Goal: Complete application form

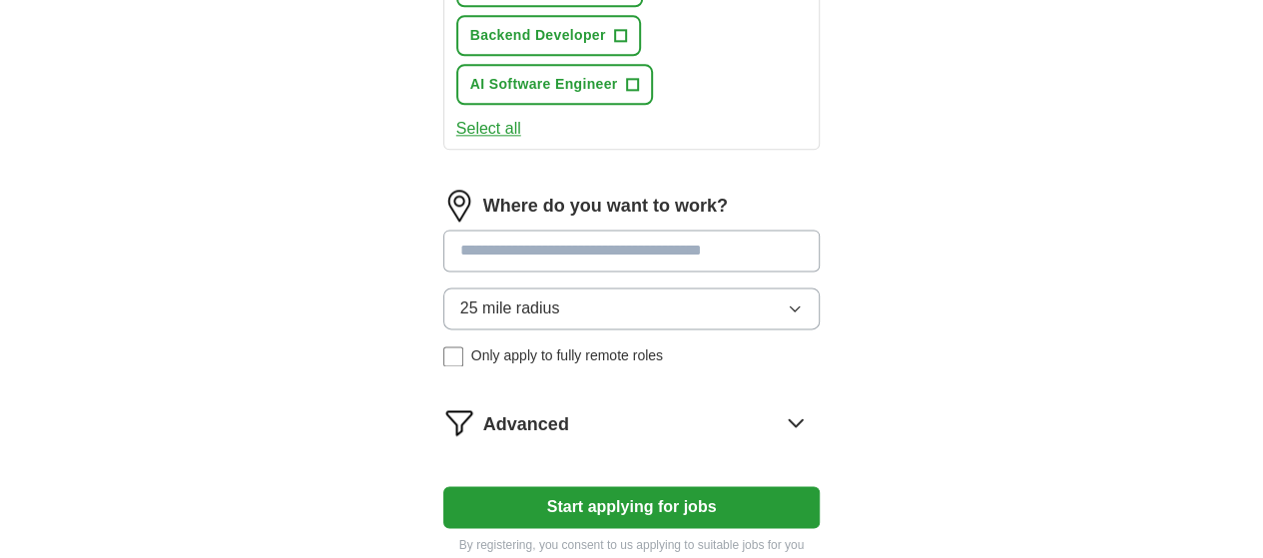
click at [574, 486] on button "Start applying for jobs" at bounding box center [632, 507] width 378 height 42
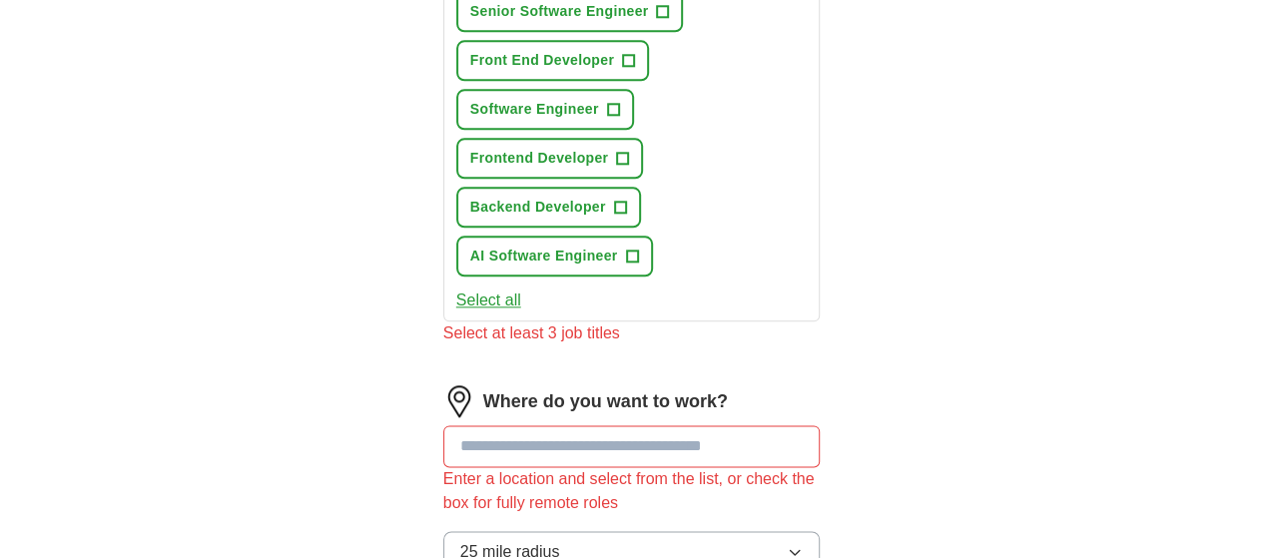
scroll to position [1027, 0]
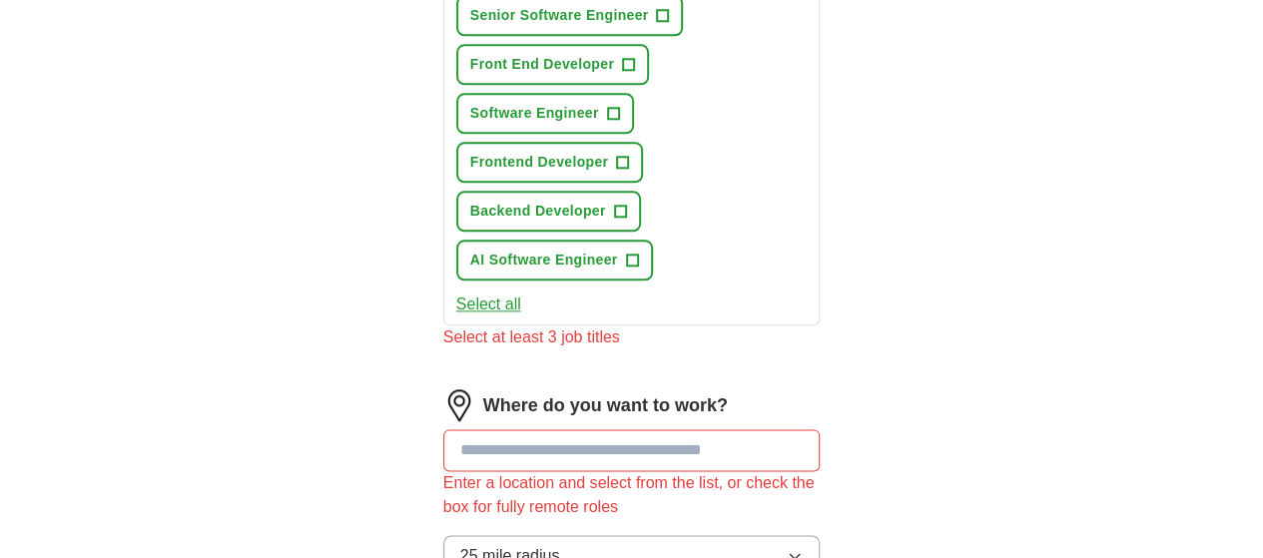
click at [582, 429] on input at bounding box center [632, 450] width 378 height 42
click at [579, 429] on input at bounding box center [632, 450] width 378 height 42
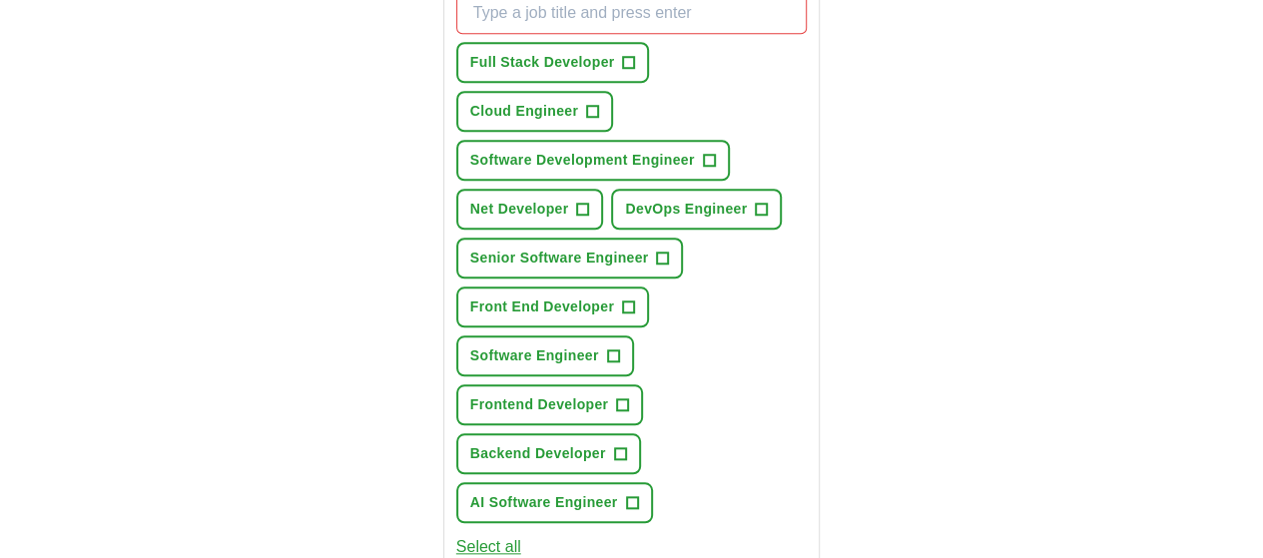
scroll to position [599, 0]
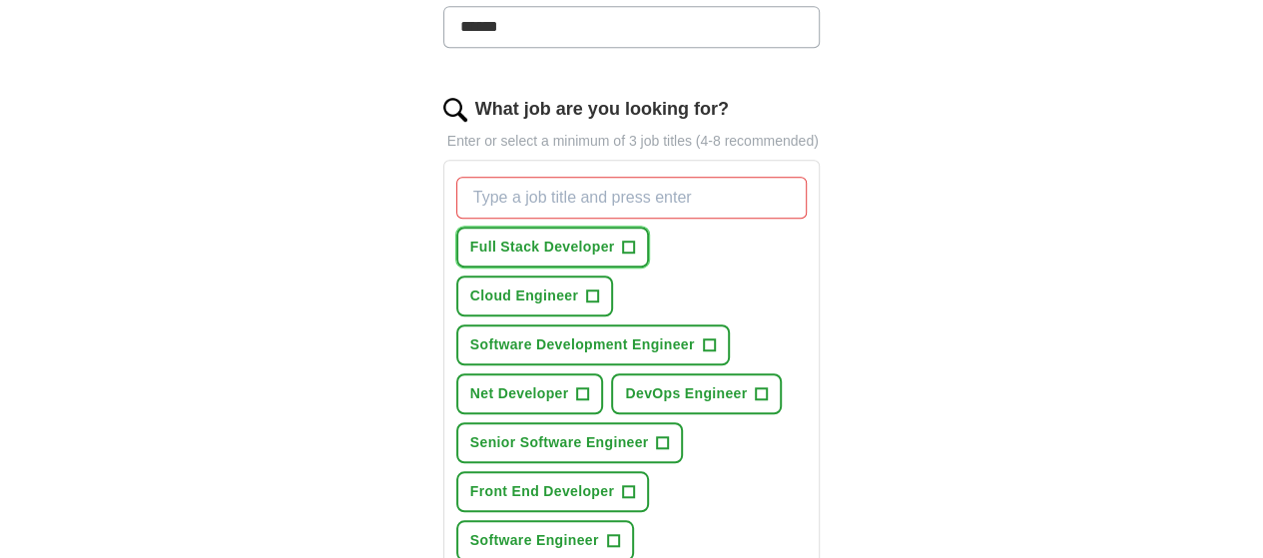
click at [517, 237] on span "Full Stack Developer" at bounding box center [542, 247] width 145 height 21
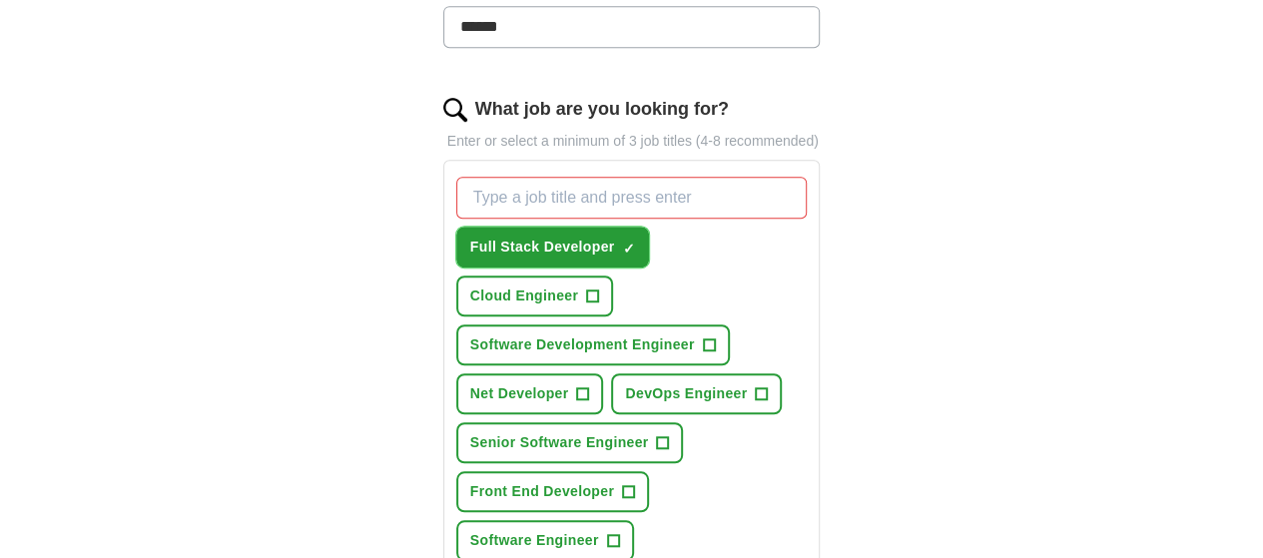
scroll to position [799, 0]
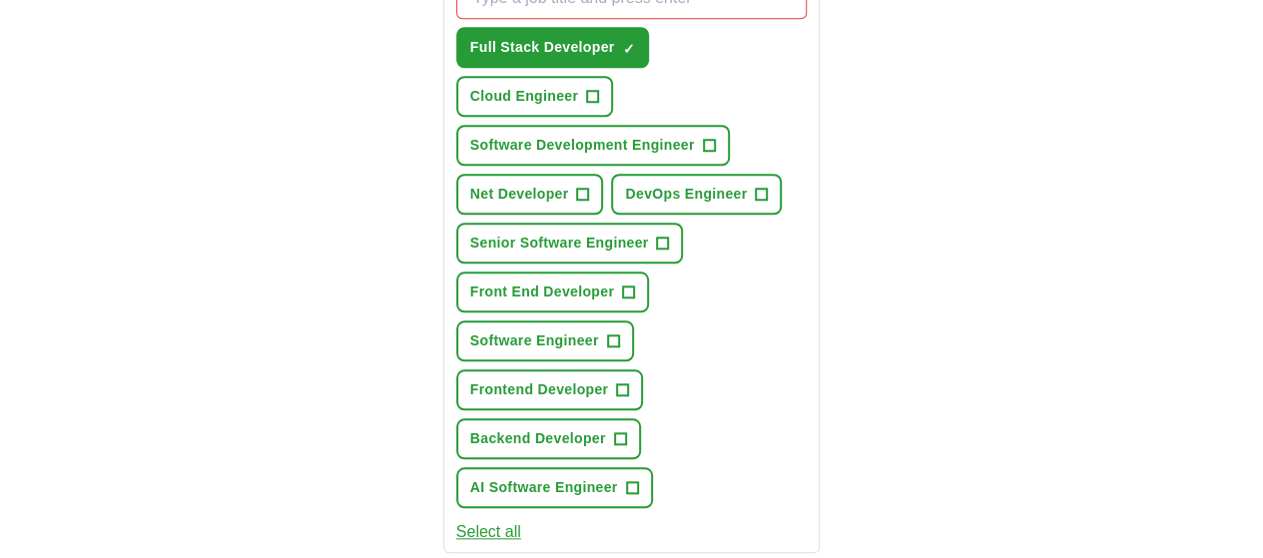
type input "*********"
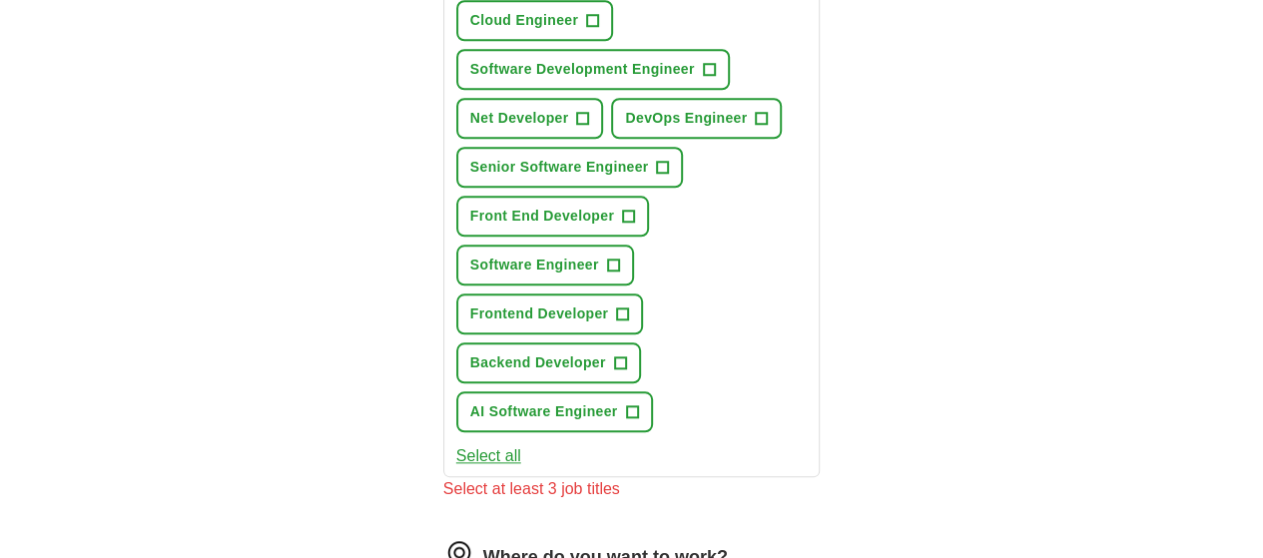
scroll to position [899, 0]
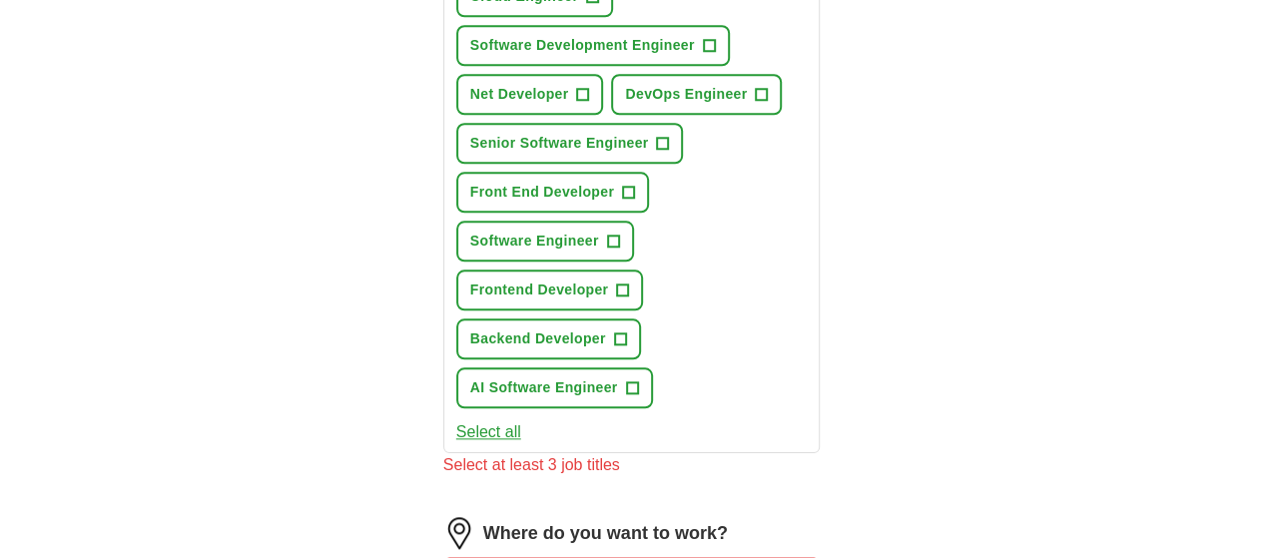
type input "*"
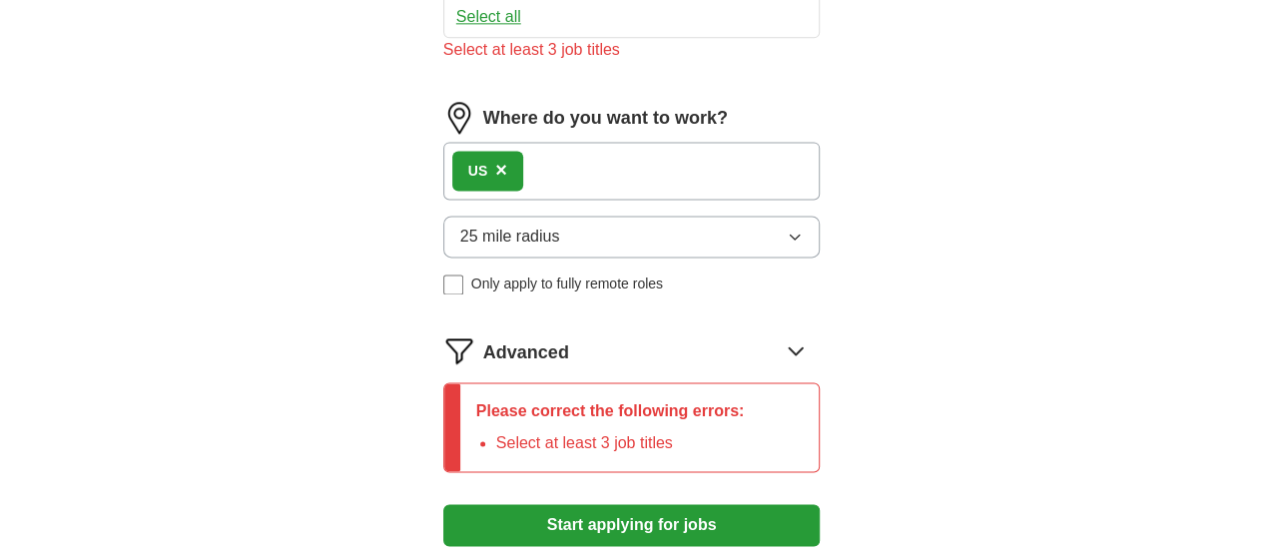
scroll to position [1331, 0]
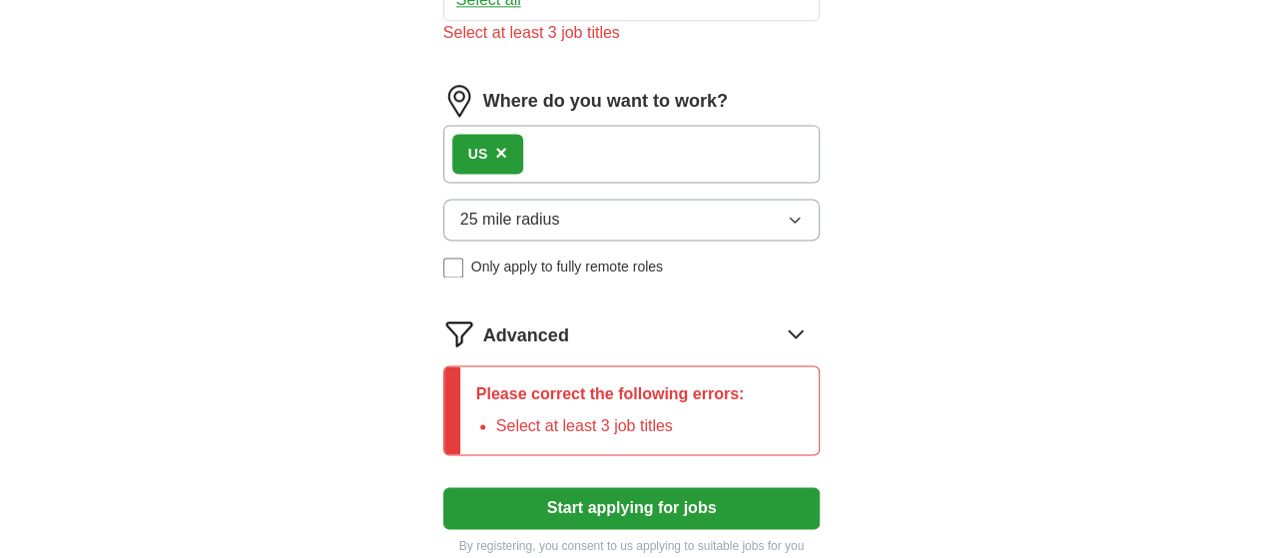
click at [613, 487] on button "Start applying for jobs" at bounding box center [632, 508] width 378 height 42
click at [609, 487] on button "Start applying for jobs" at bounding box center [632, 508] width 378 height 42
click at [812, 318] on icon at bounding box center [796, 334] width 32 height 32
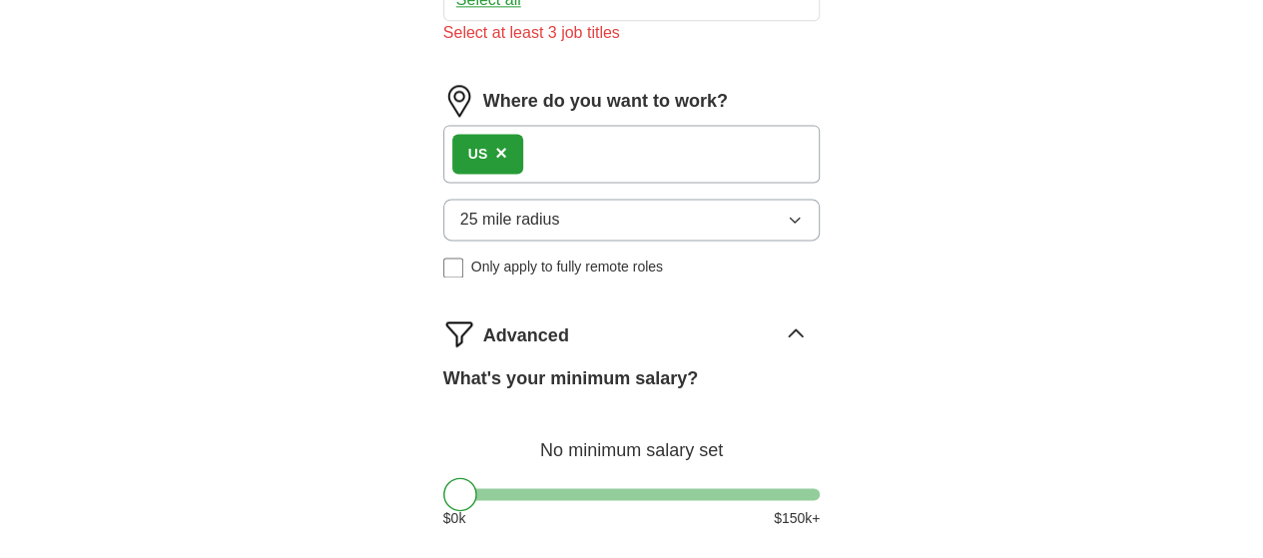
drag, startPoint x: 409, startPoint y: 271, endPoint x: 560, endPoint y: 264, distance: 151.0
click at [593, 477] on div at bounding box center [610, 494] width 34 height 34
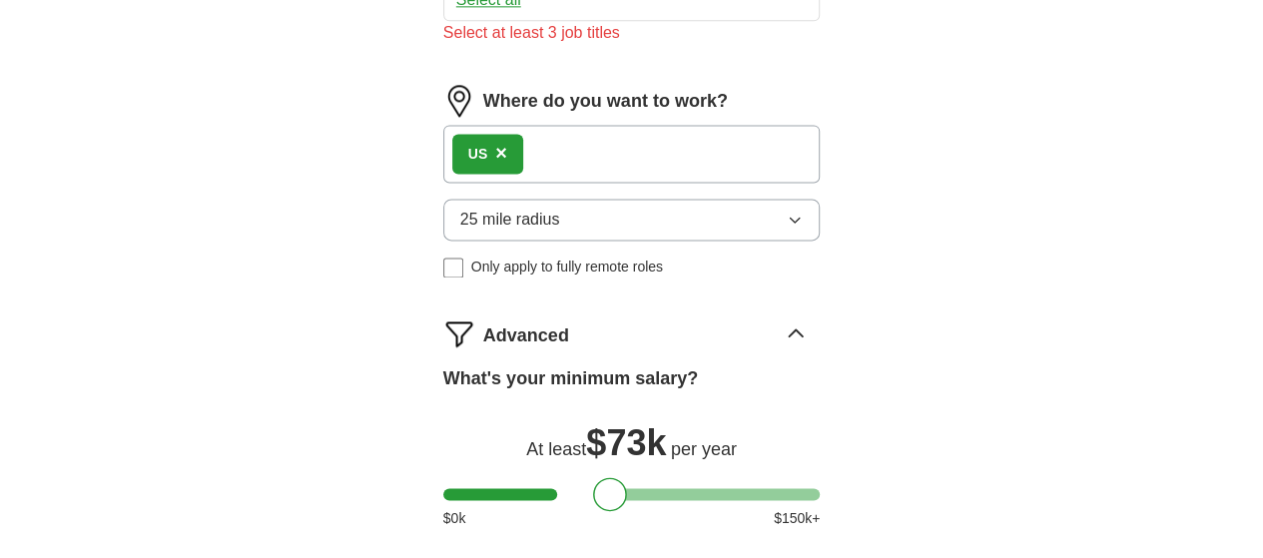
drag, startPoint x: 635, startPoint y: 478, endPoint x: 599, endPoint y: 423, distance: 65.6
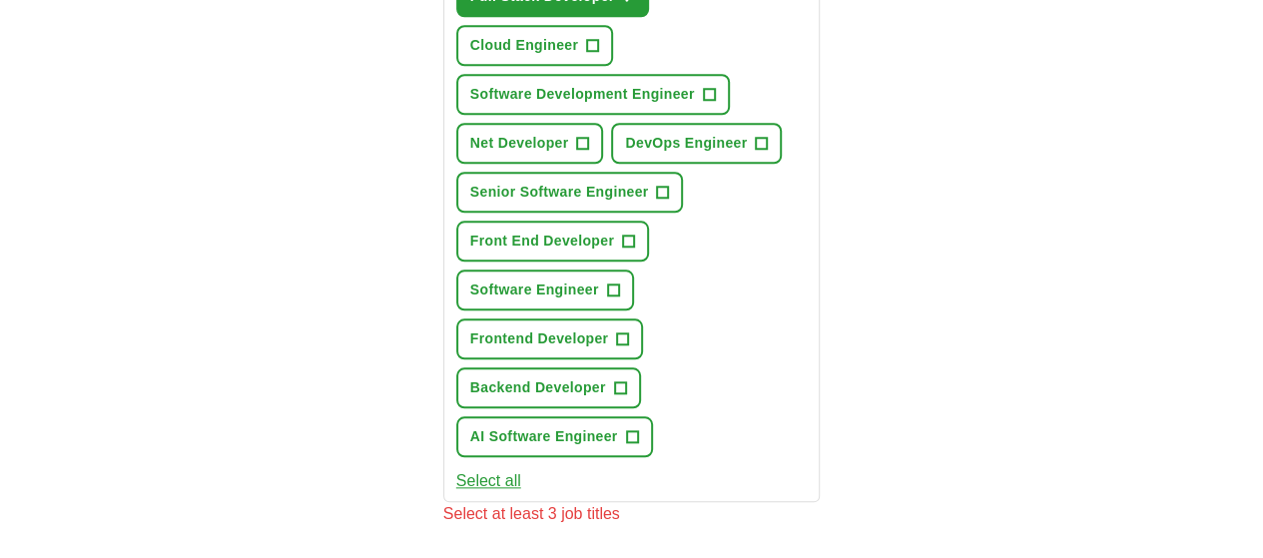
scroll to position [732, 0]
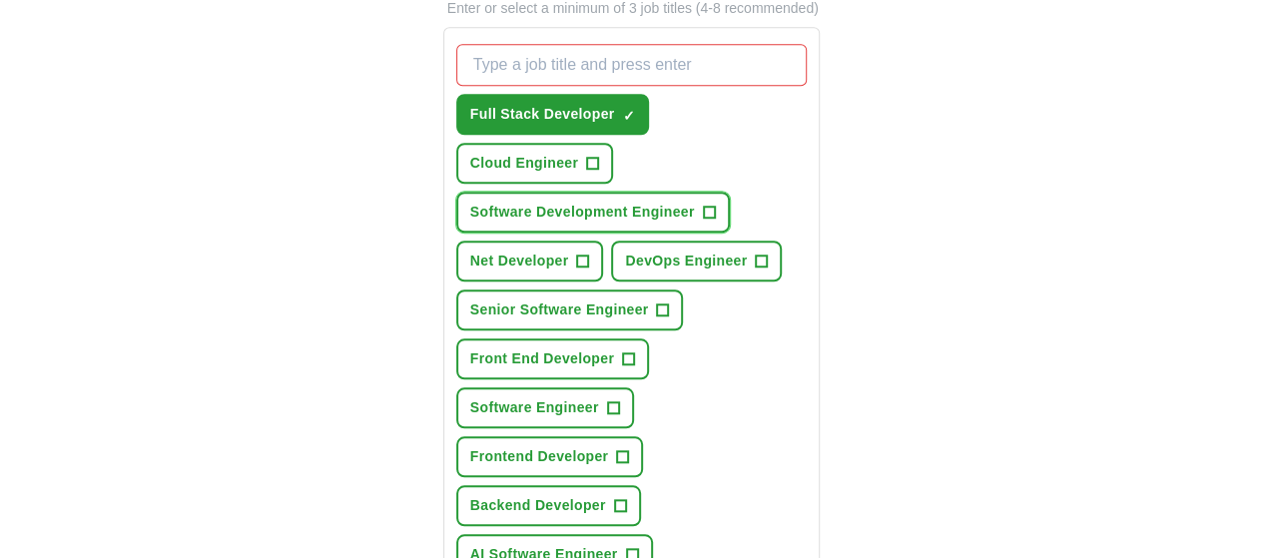
click at [568, 202] on span "Software Development Engineer" at bounding box center [582, 212] width 225 height 21
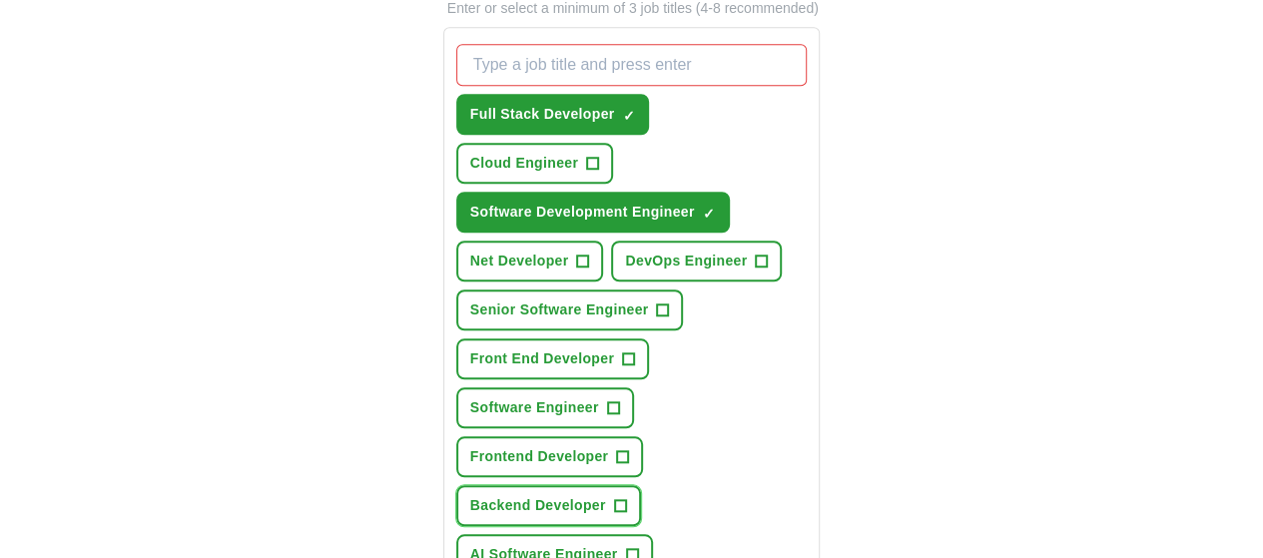
click at [606, 495] on span "Backend Developer" at bounding box center [538, 505] width 136 height 21
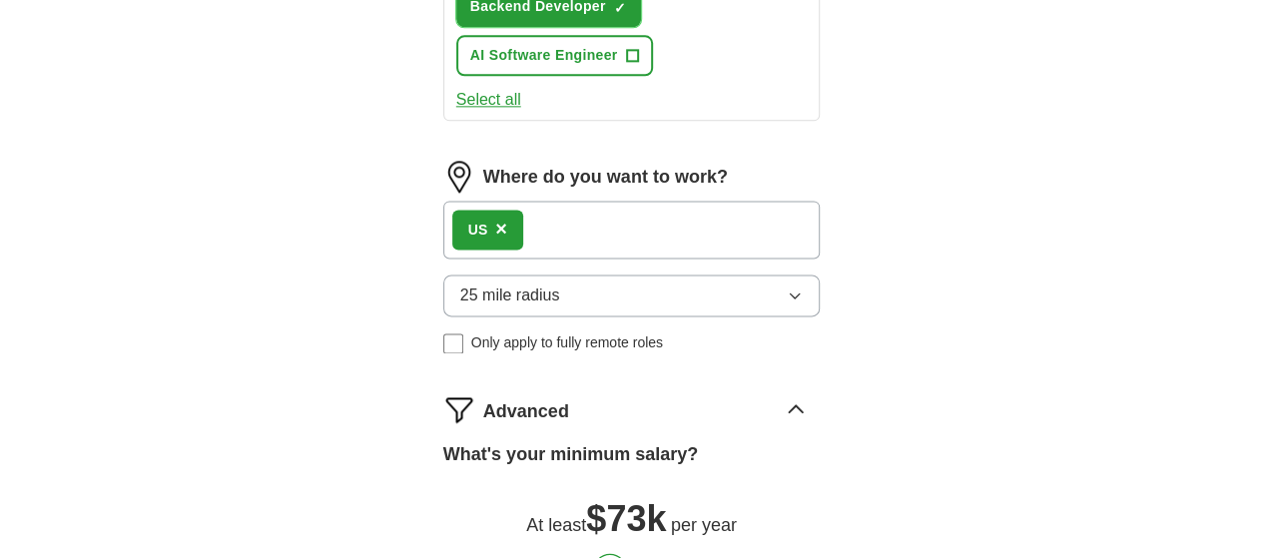
scroll to position [1414, 0]
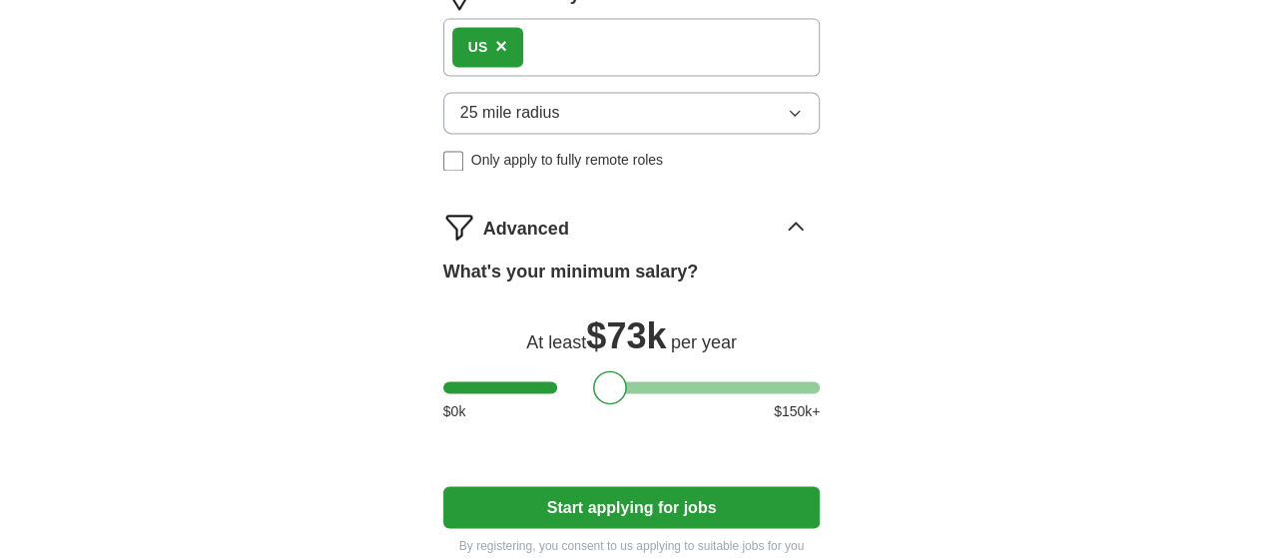
click at [598, 486] on button "Start applying for jobs" at bounding box center [632, 507] width 378 height 42
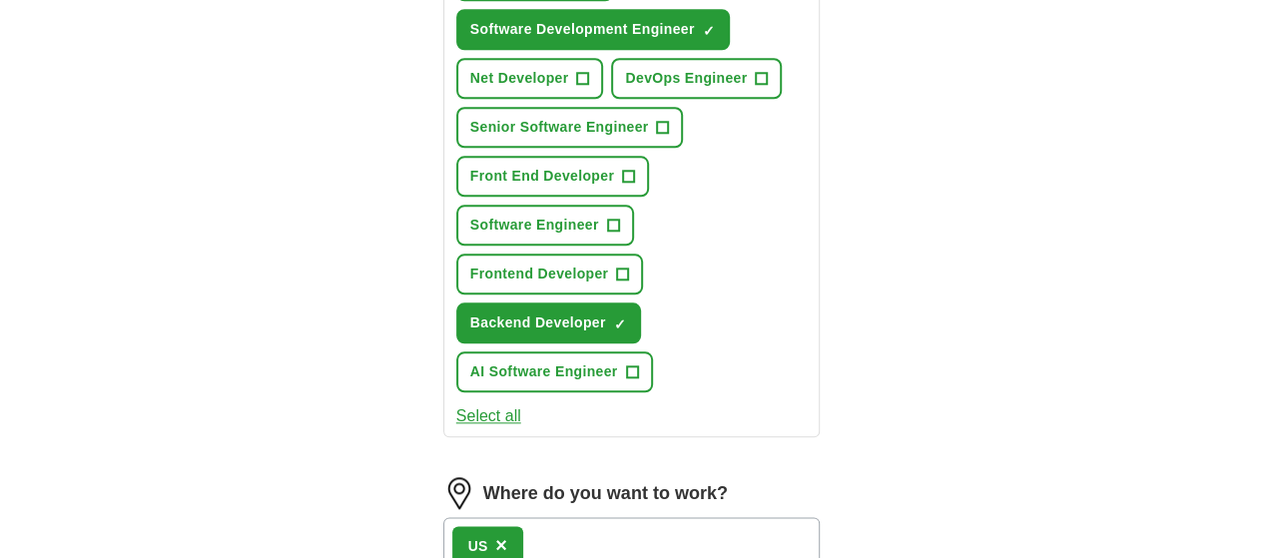
scroll to position [515, 0]
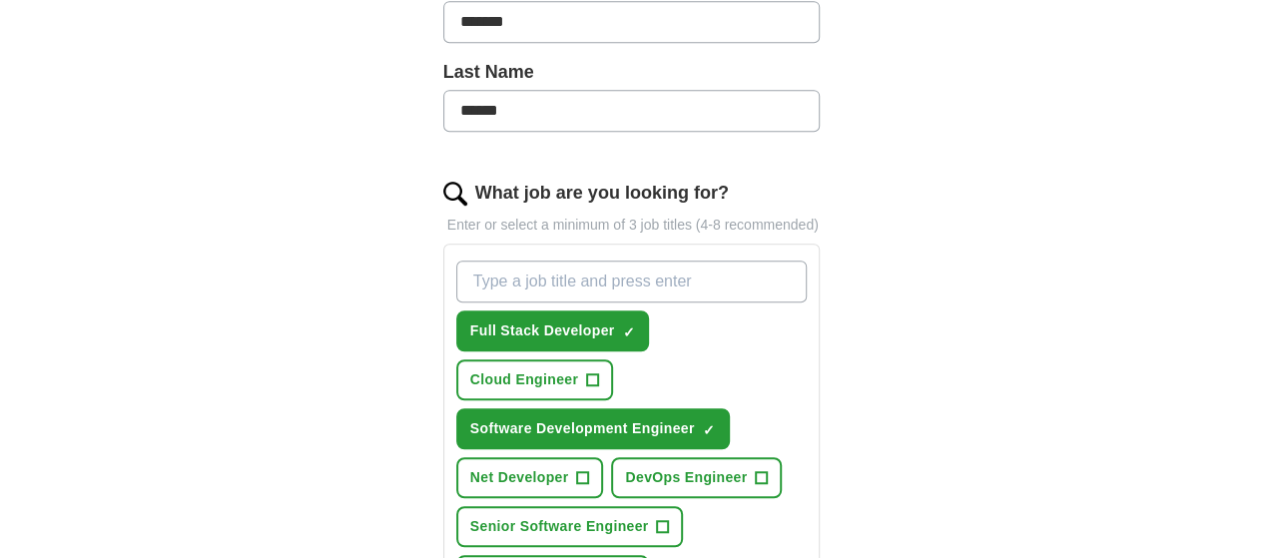
select select "**"
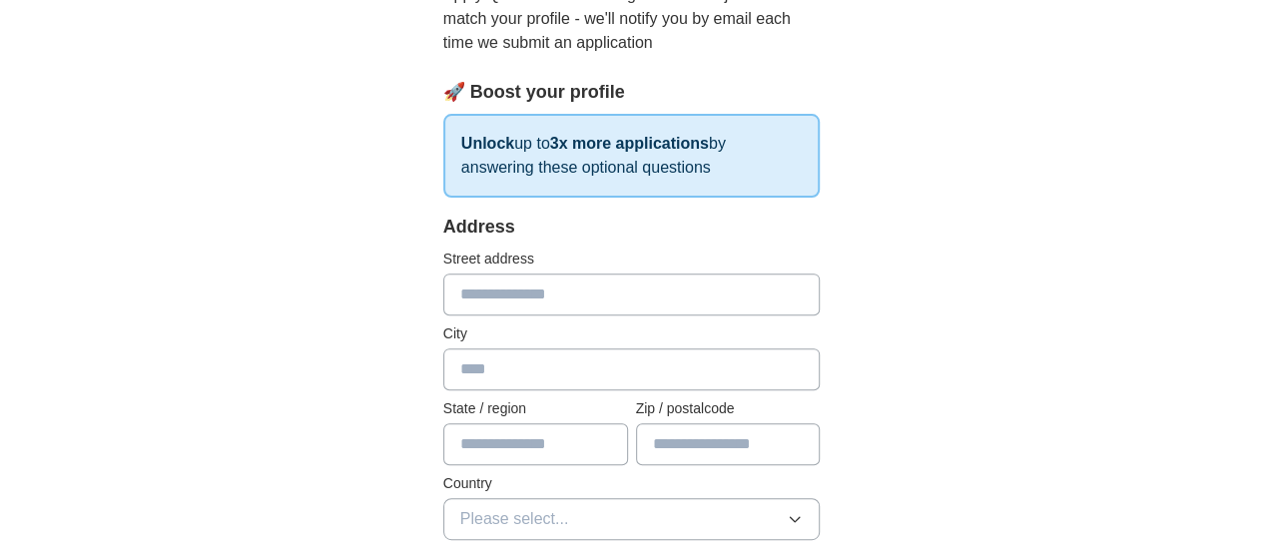
scroll to position [200, 0]
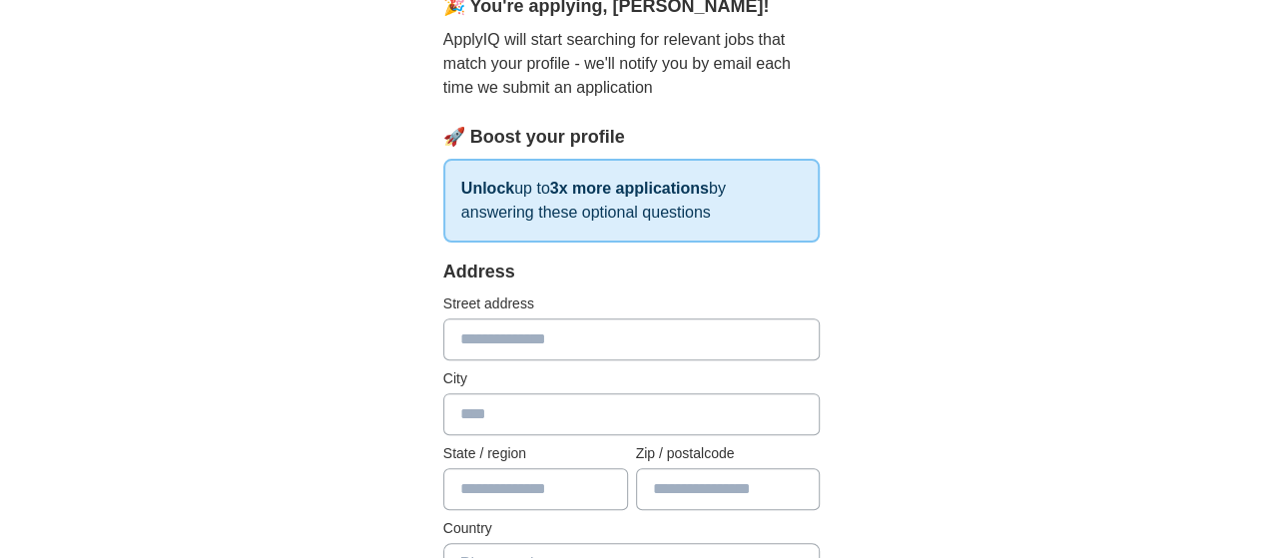
click at [518, 347] on input "text" at bounding box center [632, 340] width 378 height 42
click at [563, 351] on input "text" at bounding box center [632, 340] width 378 height 42
click at [565, 349] on input "text" at bounding box center [632, 340] width 378 height 42
click at [567, 347] on input "text" at bounding box center [632, 340] width 378 height 42
type input "*"
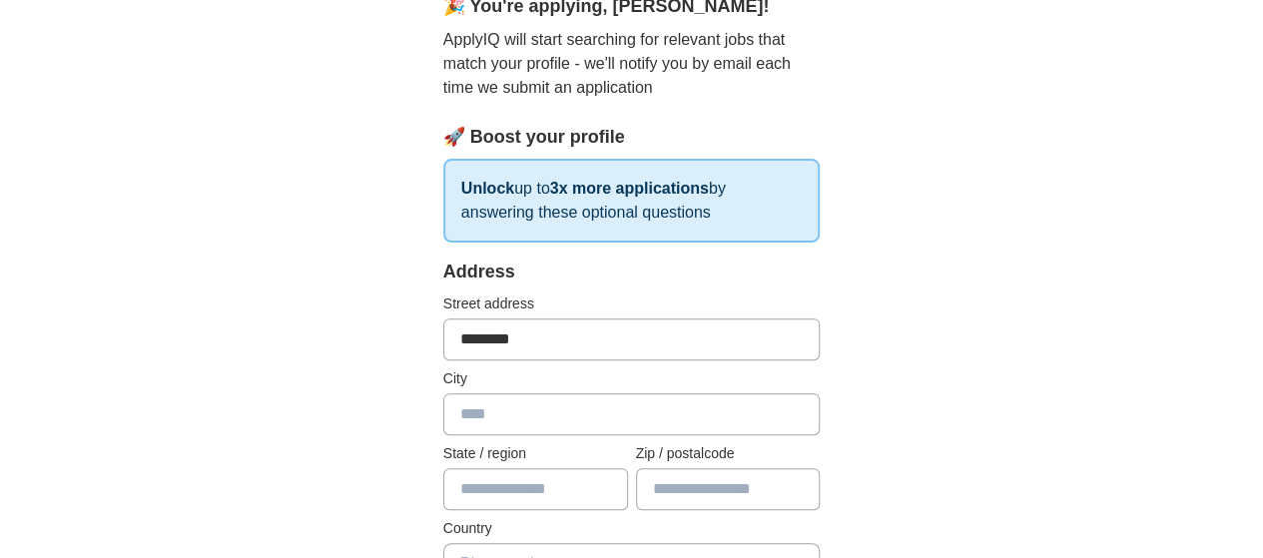
type input "********"
drag, startPoint x: 575, startPoint y: 406, endPoint x: 576, endPoint y: 434, distance: 28.0
click at [576, 406] on input "text" at bounding box center [632, 414] width 378 height 42
click at [485, 410] on input "text" at bounding box center [632, 414] width 378 height 42
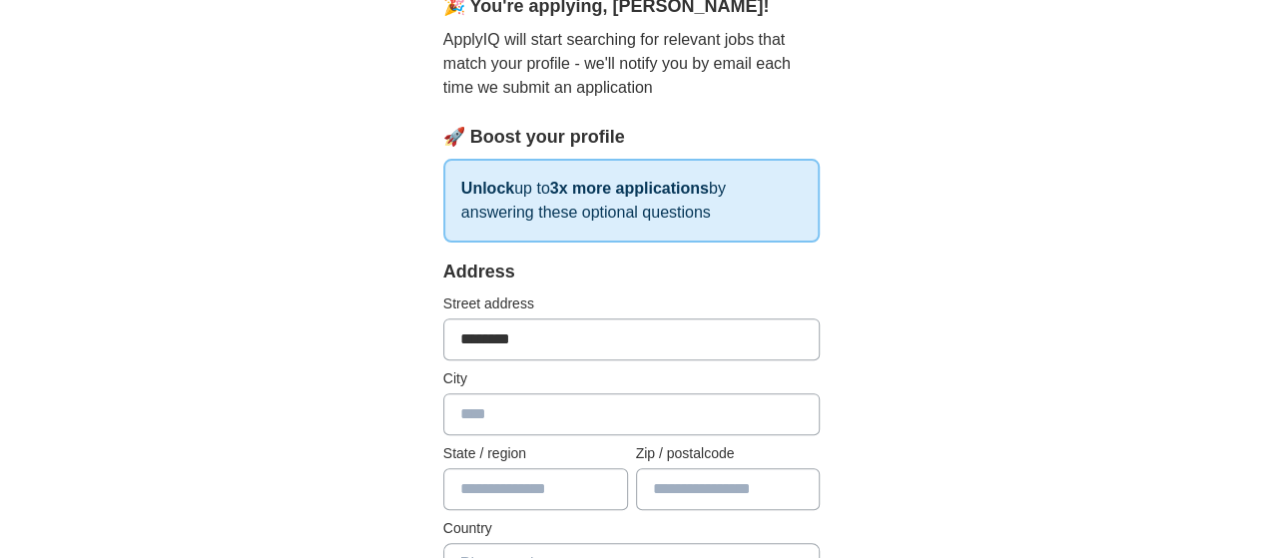
click at [485, 410] on input "text" at bounding box center [632, 414] width 378 height 42
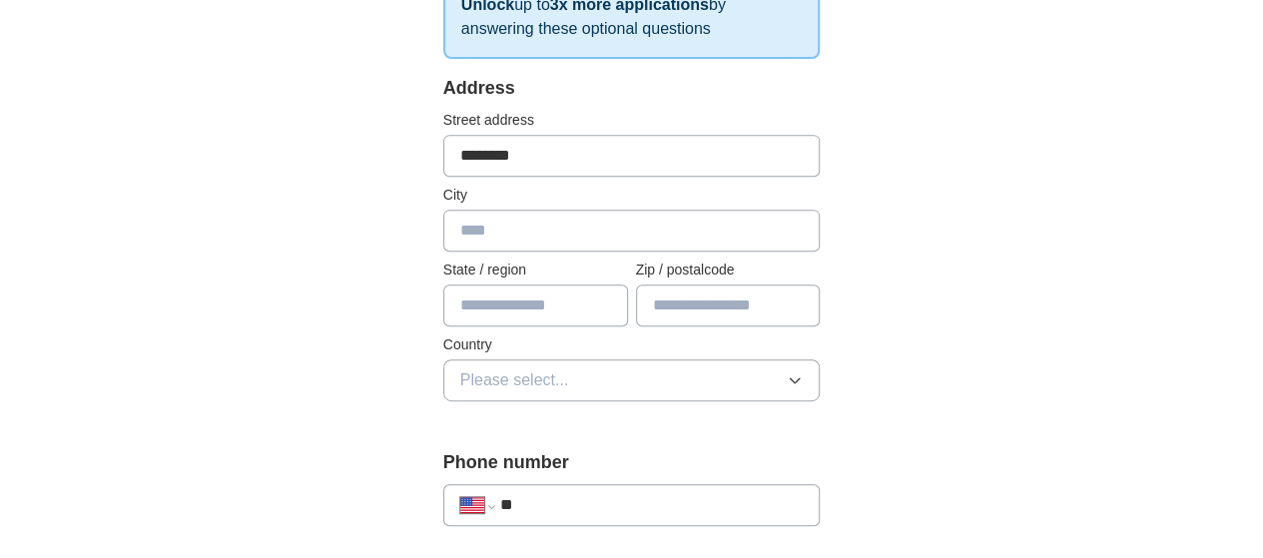
scroll to position [499, 0]
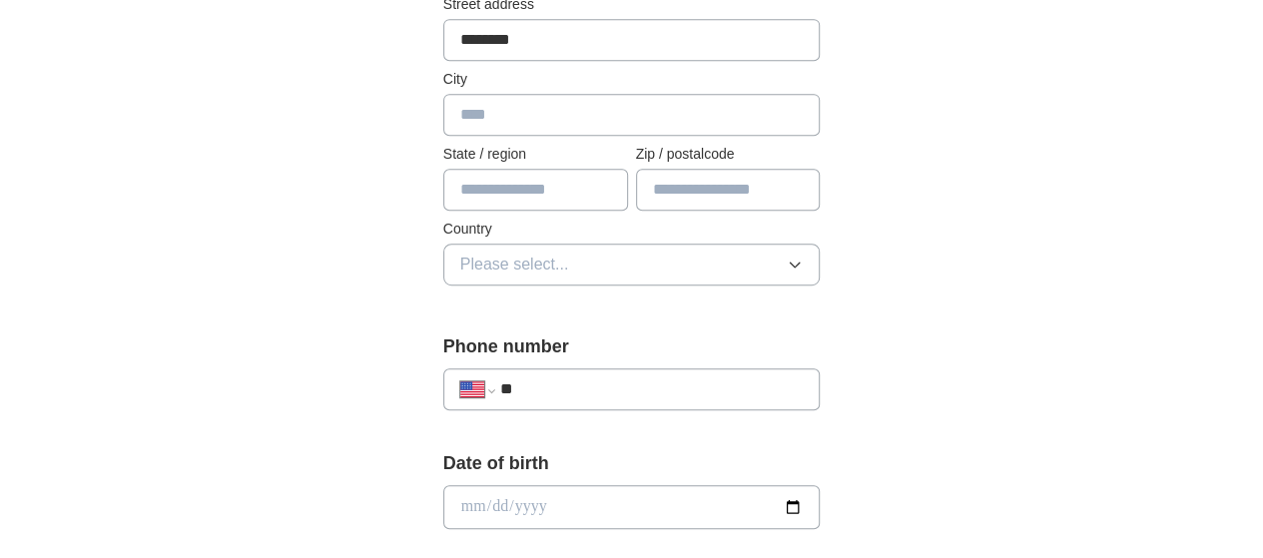
click at [553, 381] on input "**" at bounding box center [652, 390] width 304 height 24
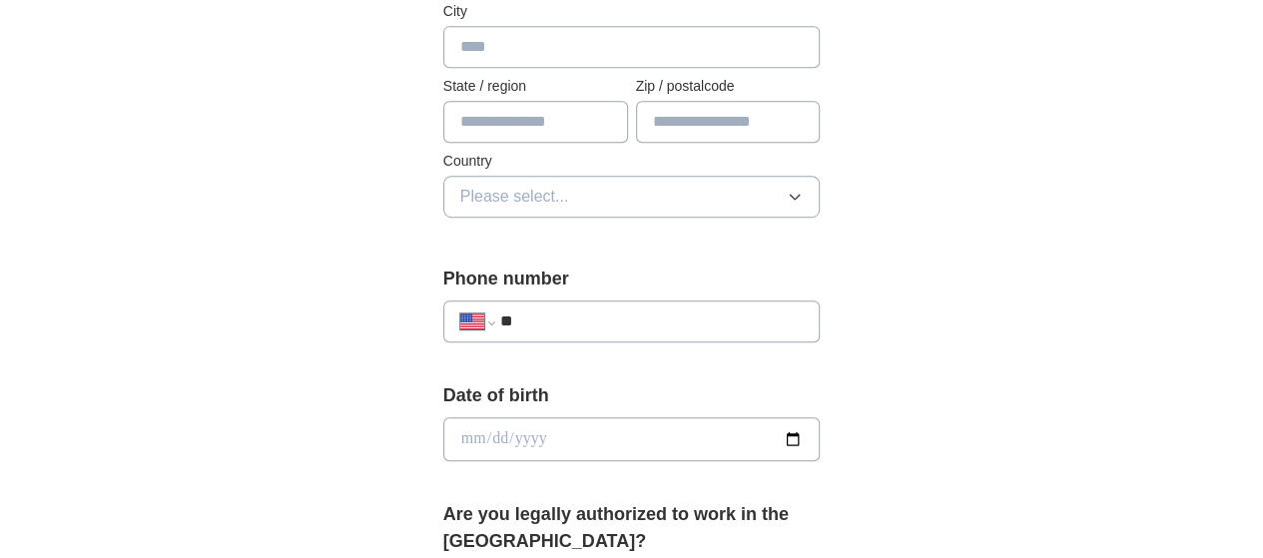
scroll to position [599, 0]
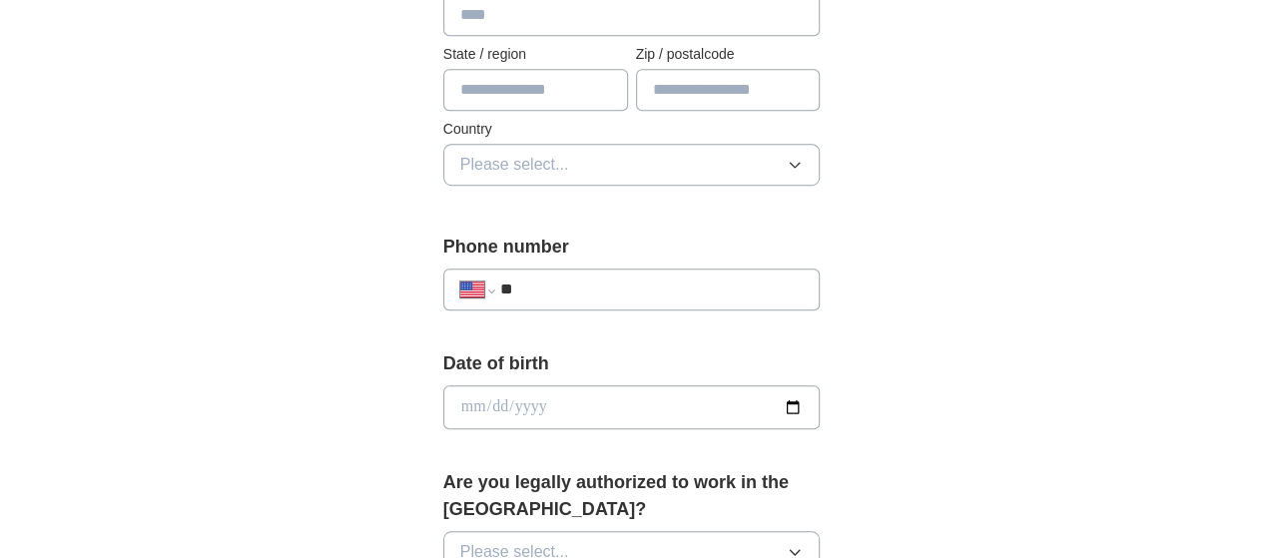
click at [821, 405] on input "date" at bounding box center [632, 407] width 378 height 44
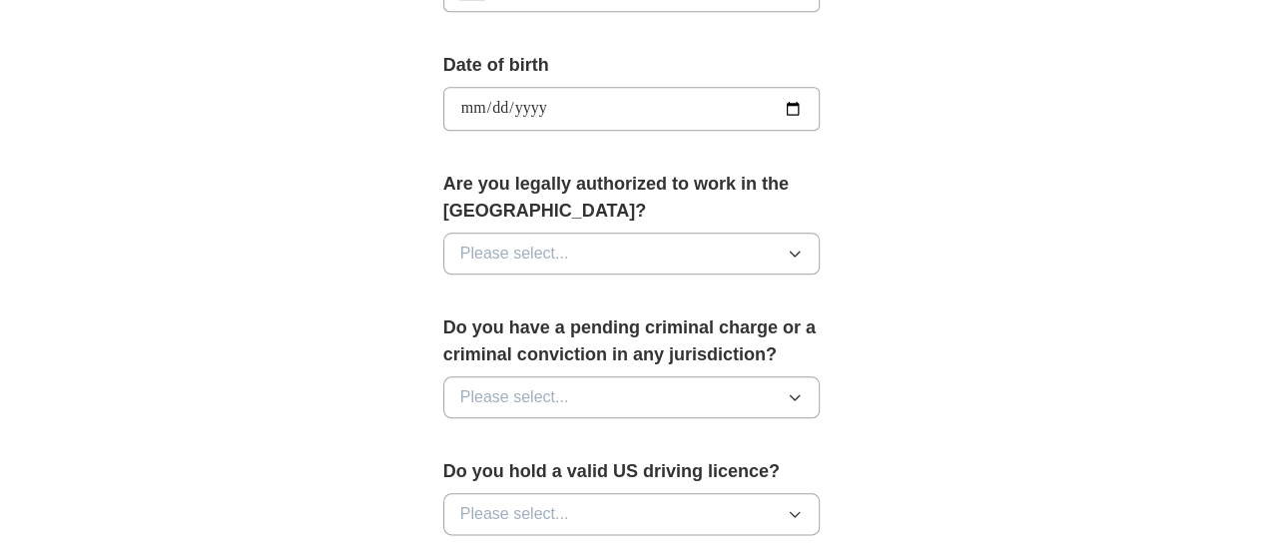
scroll to position [899, 0]
click at [821, 100] on input "**********" at bounding box center [632, 108] width 378 height 44
type input "**********"
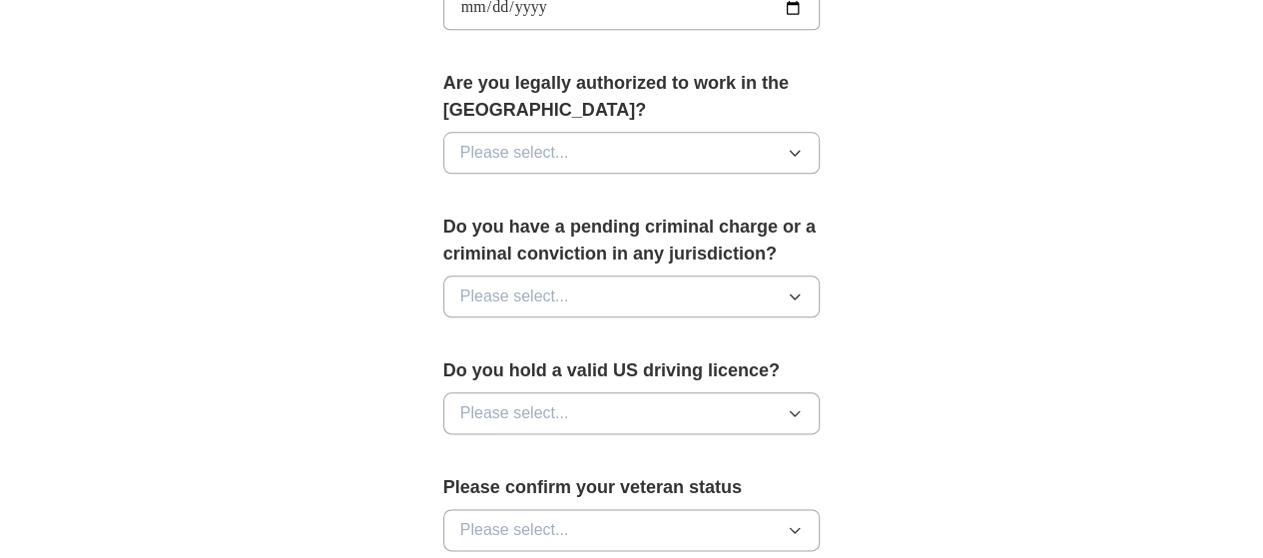
click at [597, 134] on button "Please select..." at bounding box center [632, 153] width 378 height 42
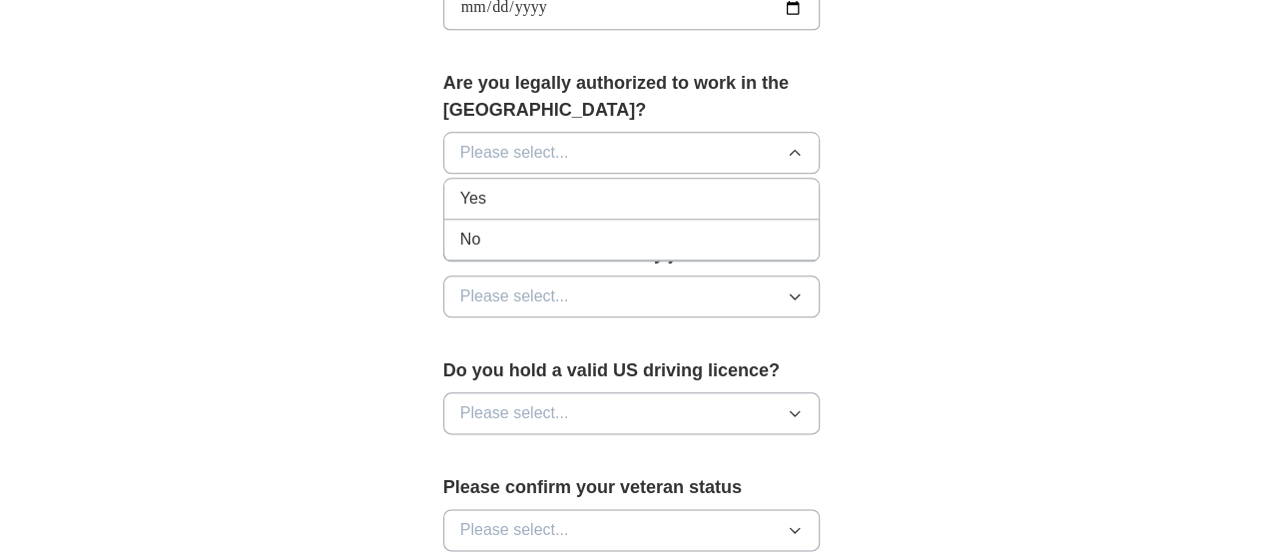
click at [510, 187] on div "Yes" at bounding box center [632, 199] width 344 height 24
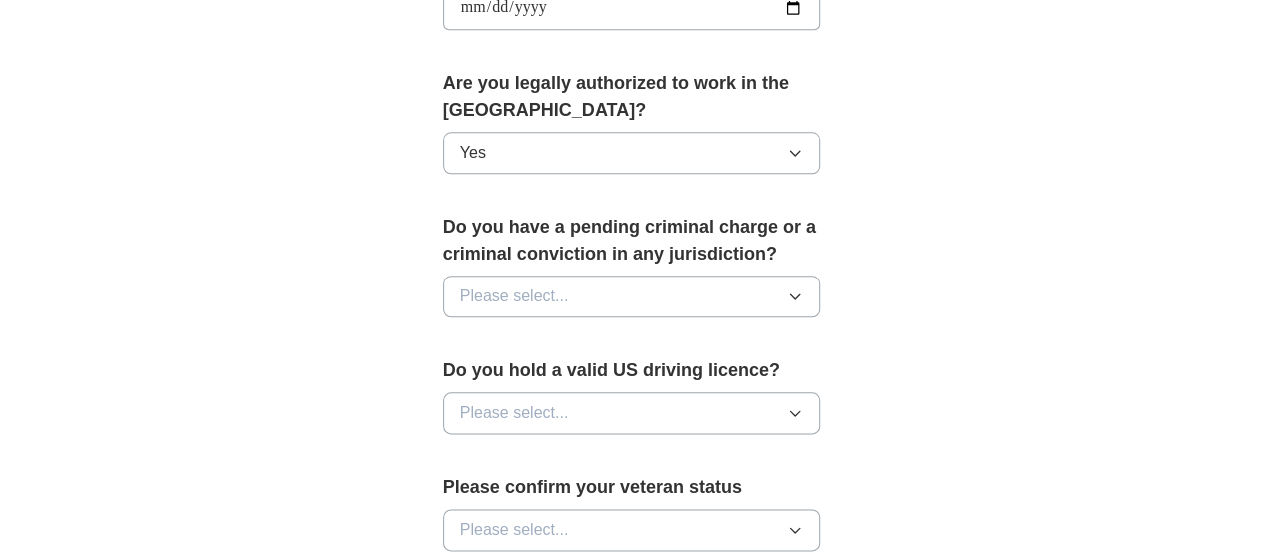
scroll to position [799, 0]
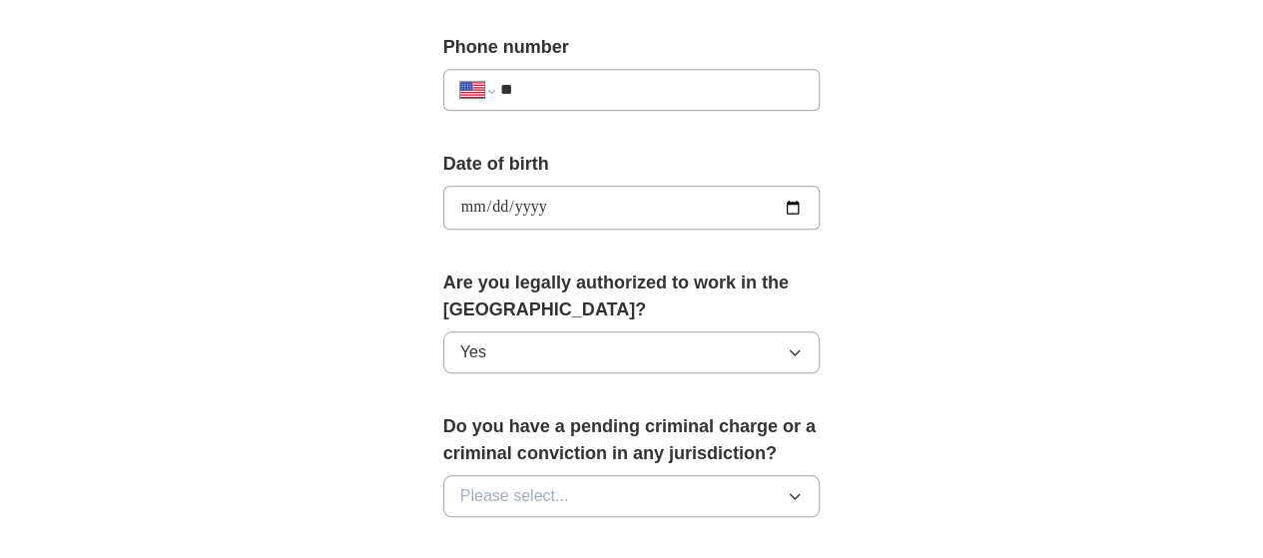
click at [821, 201] on input "**********" at bounding box center [632, 208] width 378 height 44
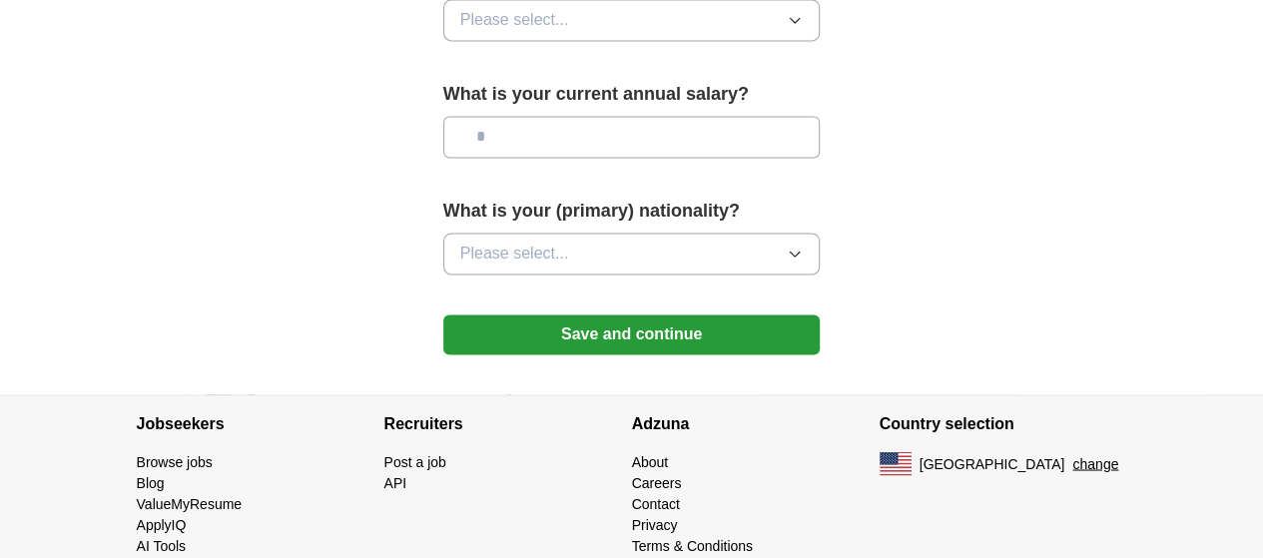
scroll to position [1511, 0]
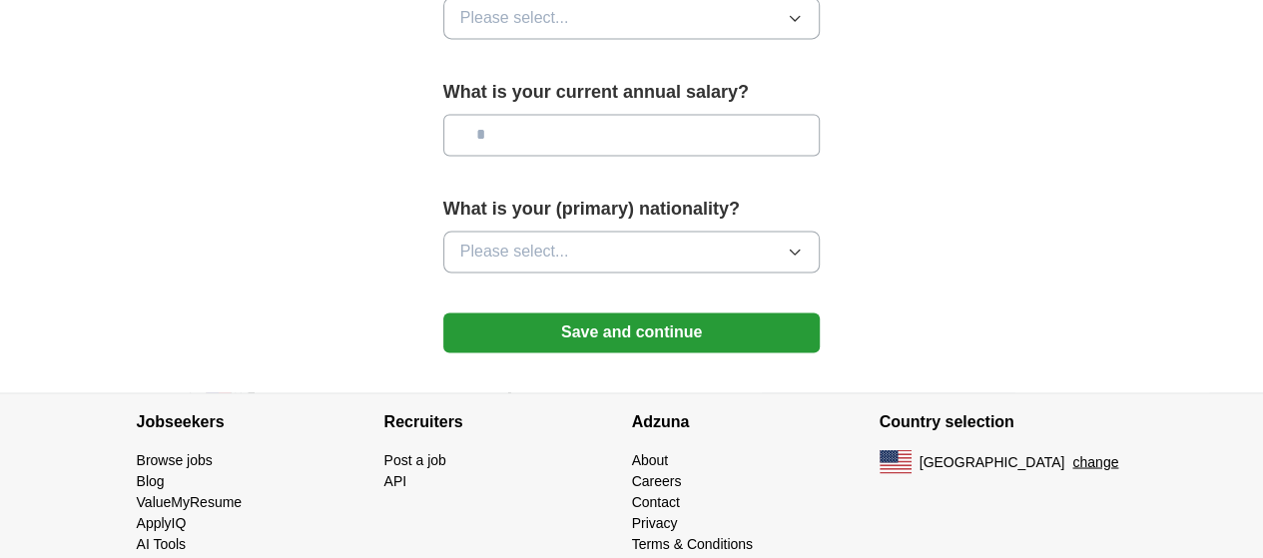
click at [575, 313] on button "Save and continue" at bounding box center [632, 333] width 378 height 40
